Goal: Information Seeking & Learning: Learn about a topic

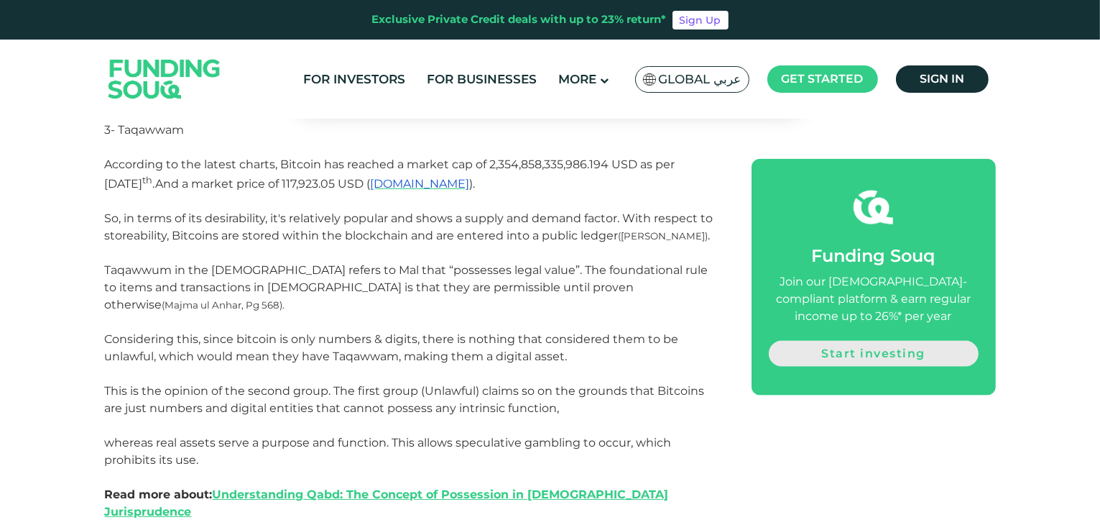
click at [867, 358] on link "Start investing" at bounding box center [874, 353] width 210 height 26
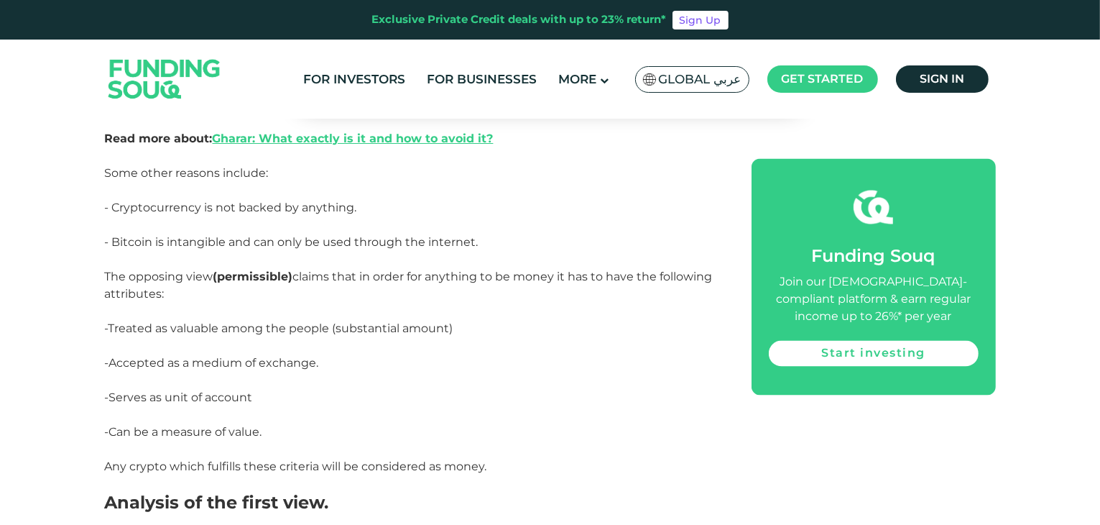
scroll to position [2449, 0]
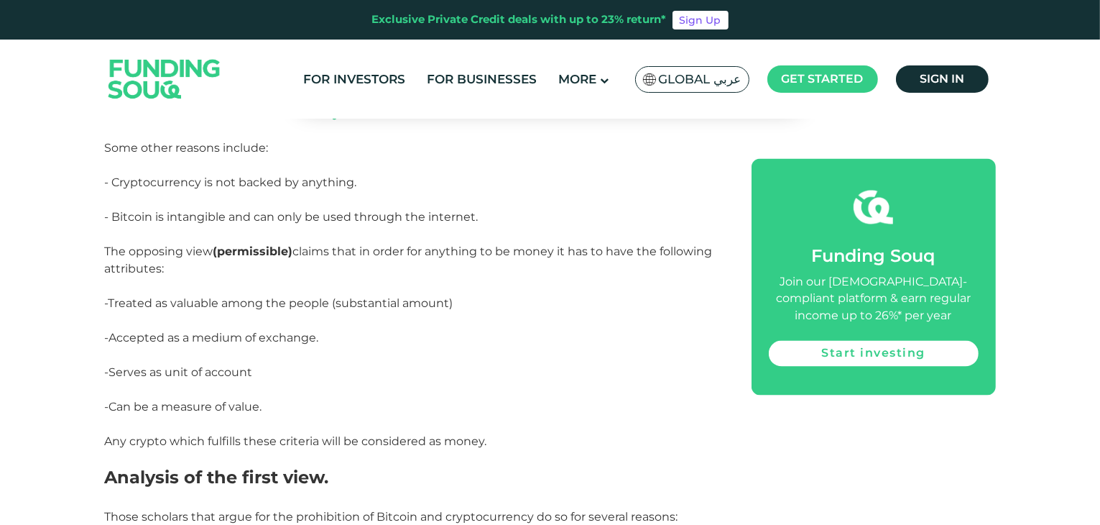
click at [466, 434] on span "Any crypto which fulfills these criteria will be considered as money." at bounding box center [296, 441] width 382 height 14
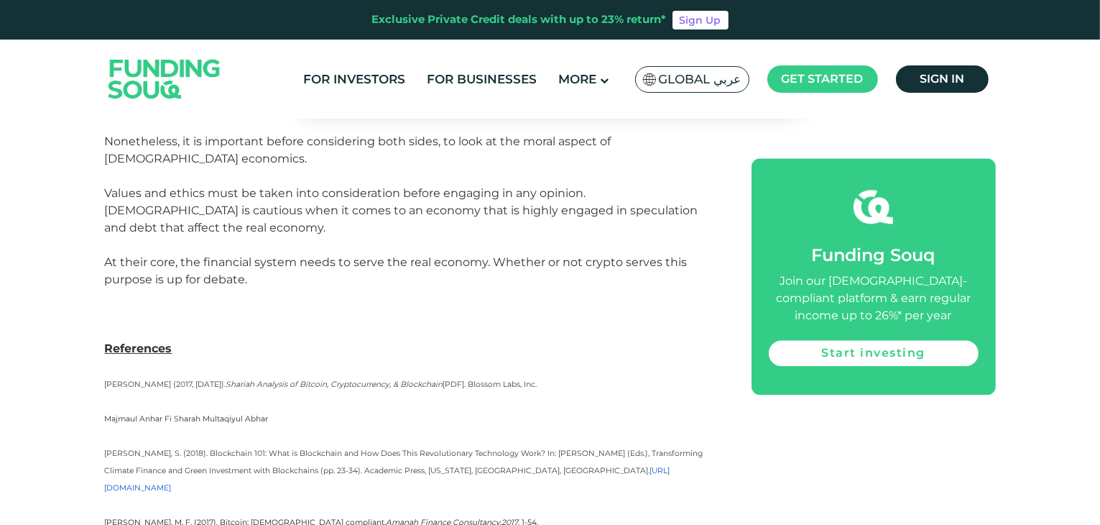
scroll to position [3455, 0]
click at [343, 372] on p "[PERSON_NAME] (2017, [DATE]). Shariah Analysis of Bitcoin, Cryptocurrency, & Bl…" at bounding box center [412, 380] width 614 height 17
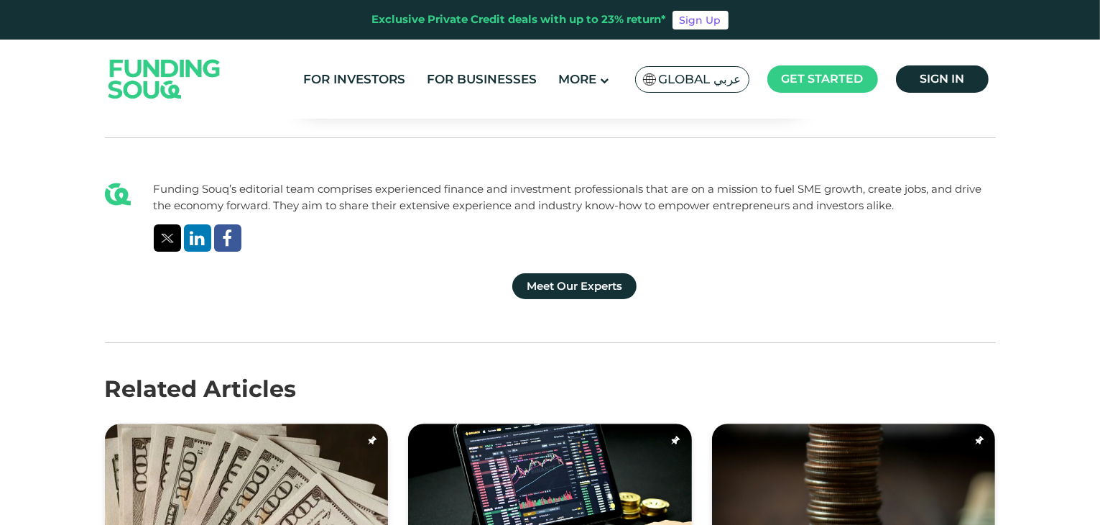
scroll to position [4030, 0]
